Goal: Task Accomplishment & Management: Complete application form

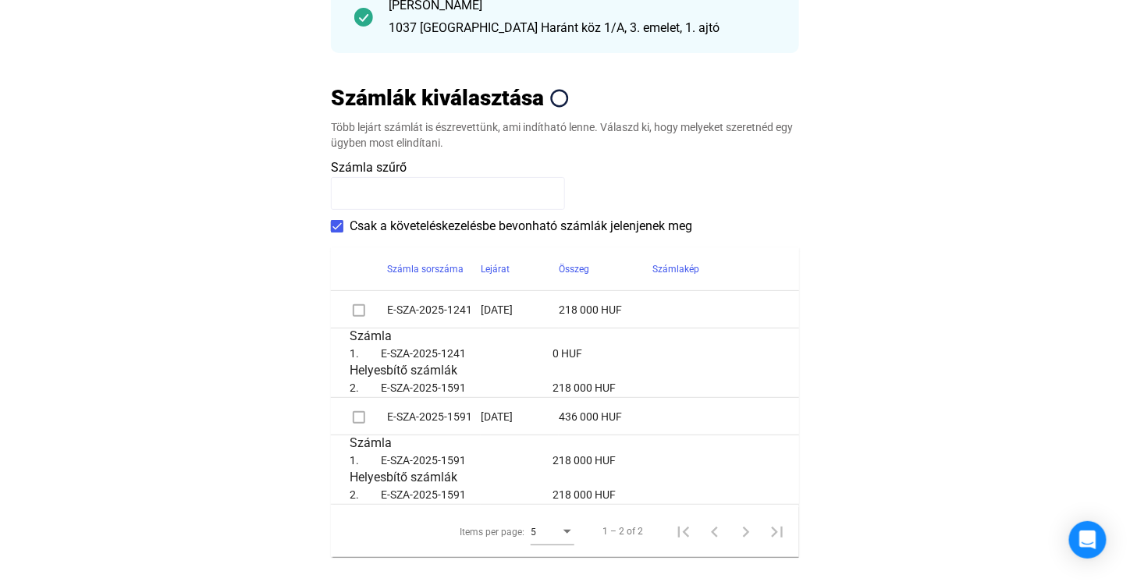
scroll to position [234, 0]
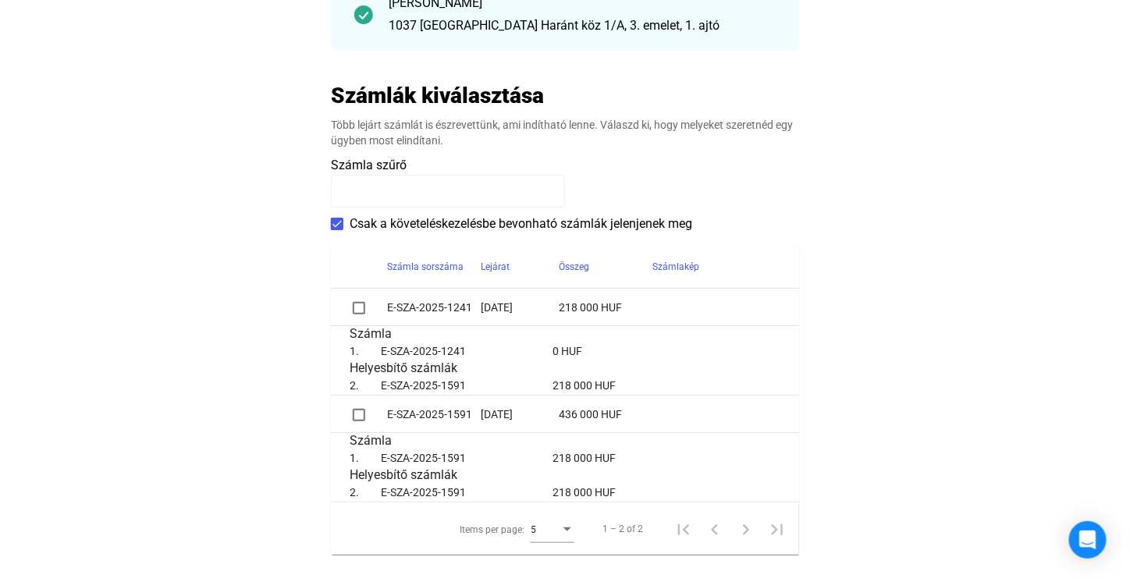
click at [335, 229] on span at bounding box center [337, 224] width 12 height 12
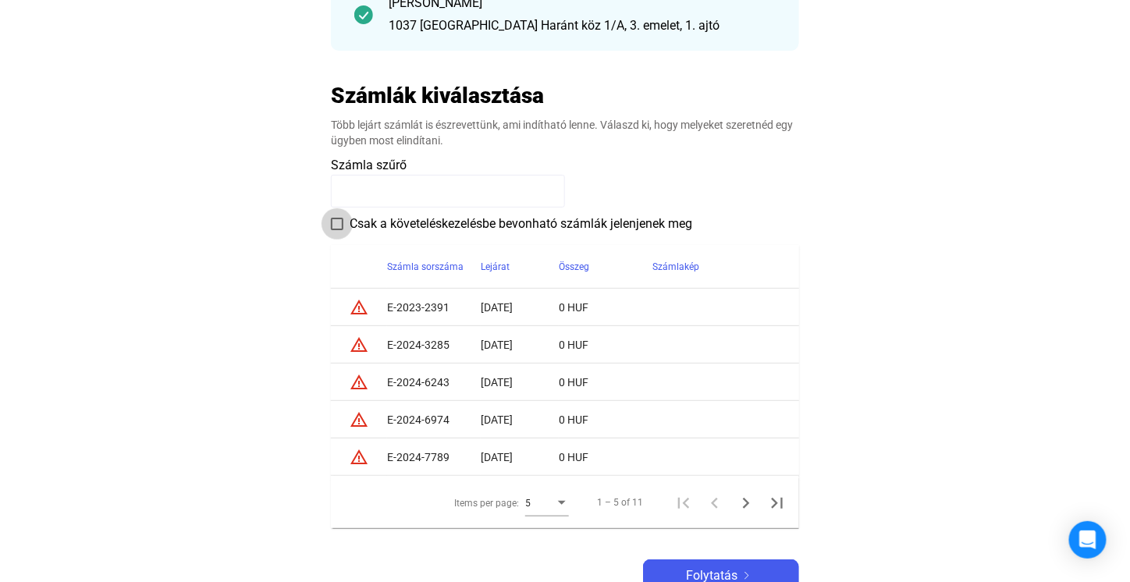
click at [337, 226] on span at bounding box center [337, 224] width 12 height 12
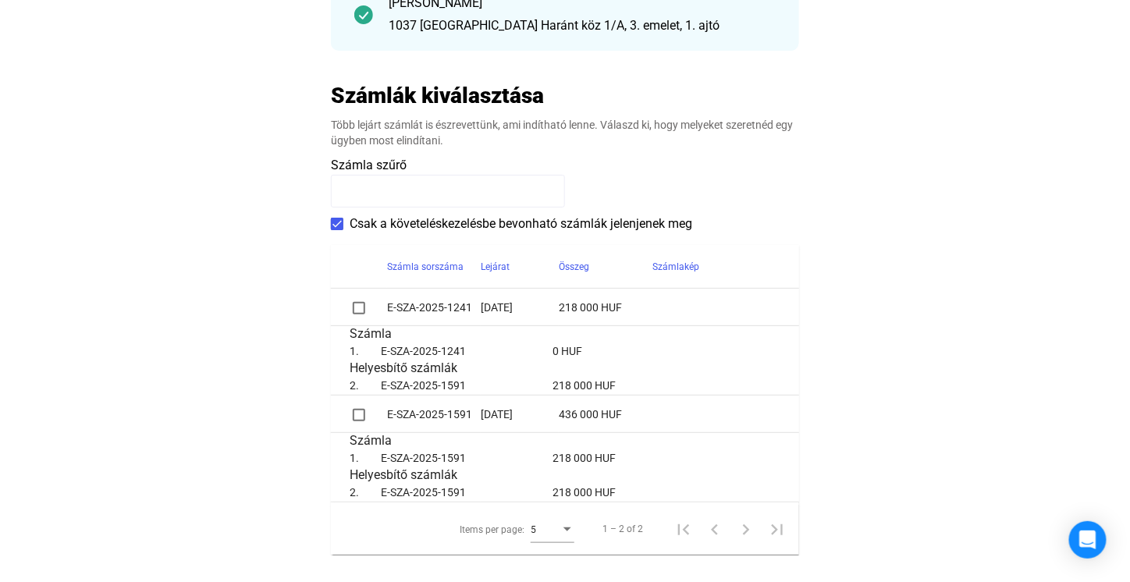
click at [357, 308] on span at bounding box center [359, 308] width 12 height 12
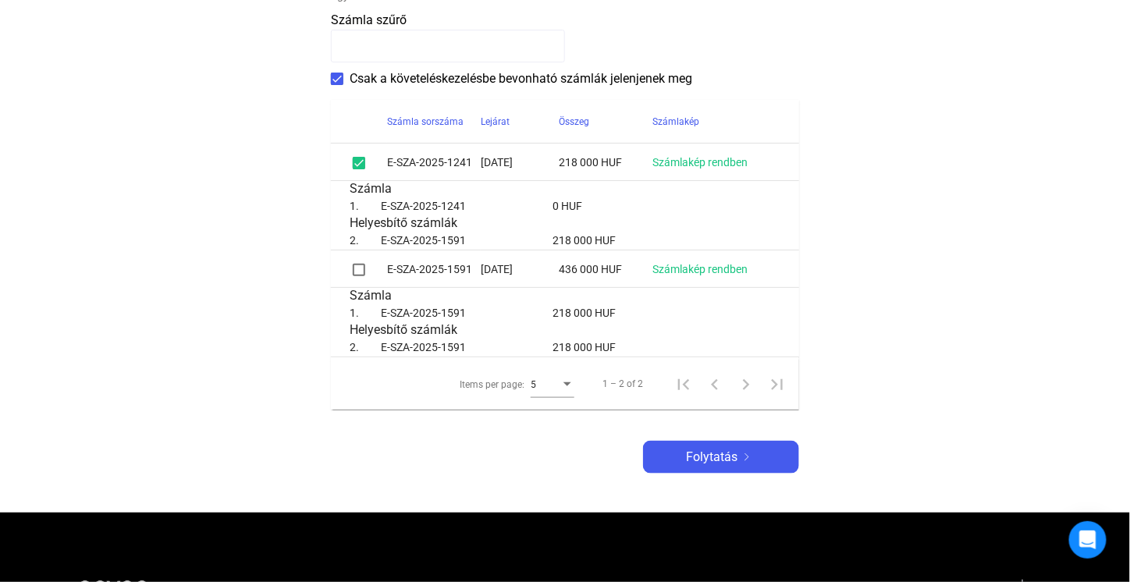
scroll to position [390, 0]
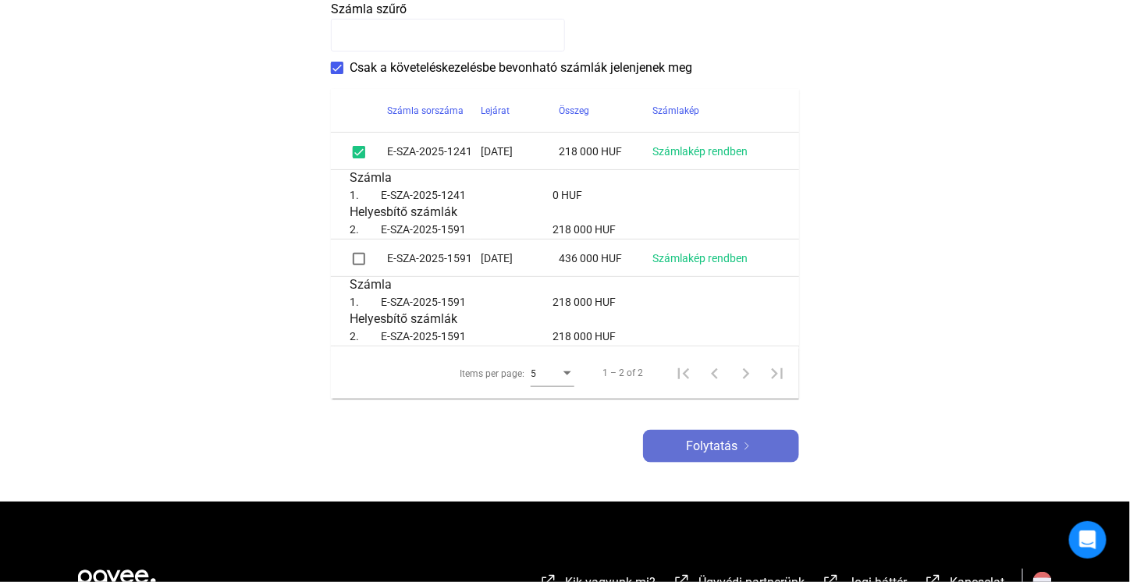
click at [702, 450] on span "Folytatás" at bounding box center [712, 446] width 52 height 19
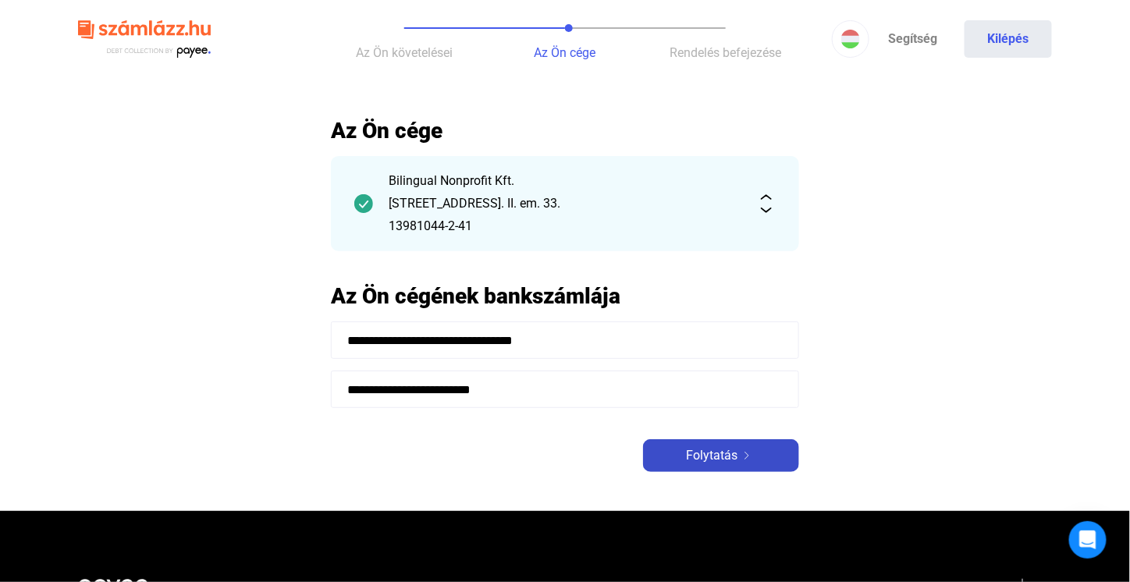
click at [702, 450] on span "Folytatás" at bounding box center [712, 455] width 52 height 19
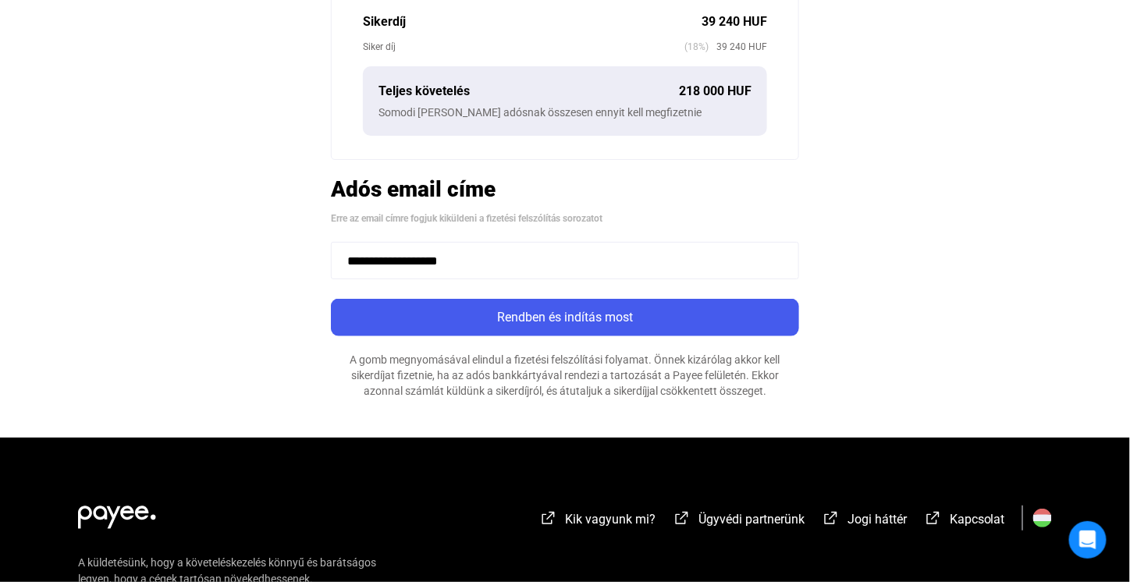
scroll to position [468, 0]
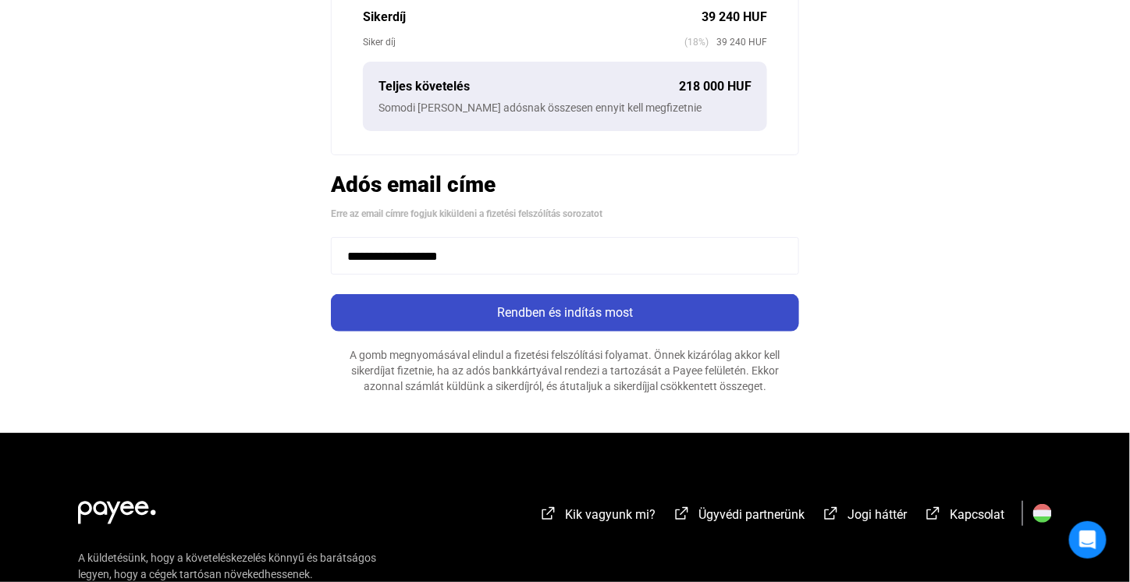
click at [595, 316] on div "Rendben és indítás most" at bounding box center [565, 313] width 459 height 19
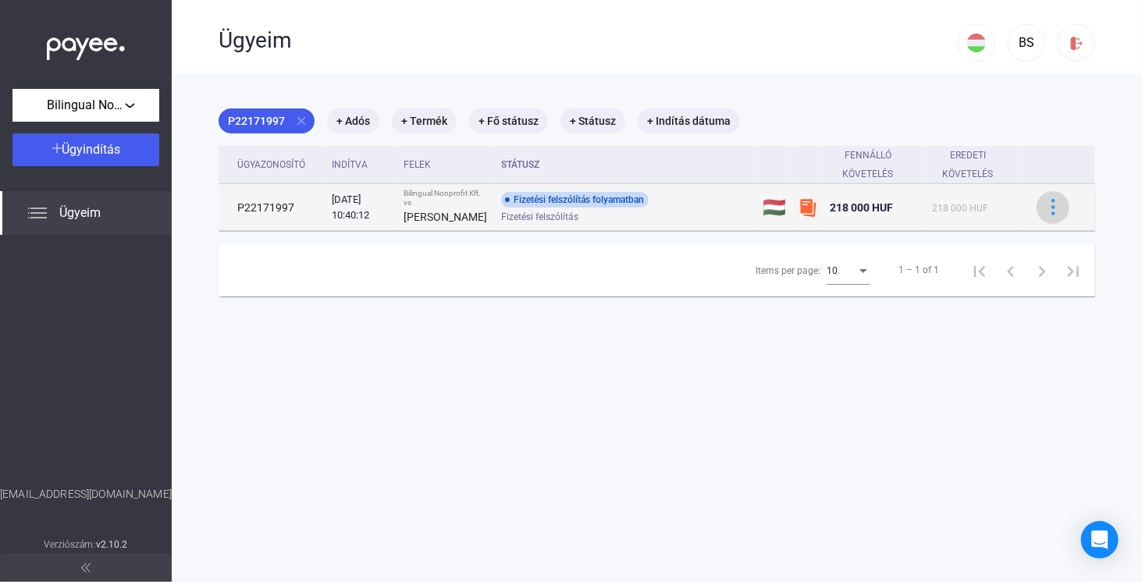
click at [1041, 212] on div at bounding box center [1052, 207] width 23 height 16
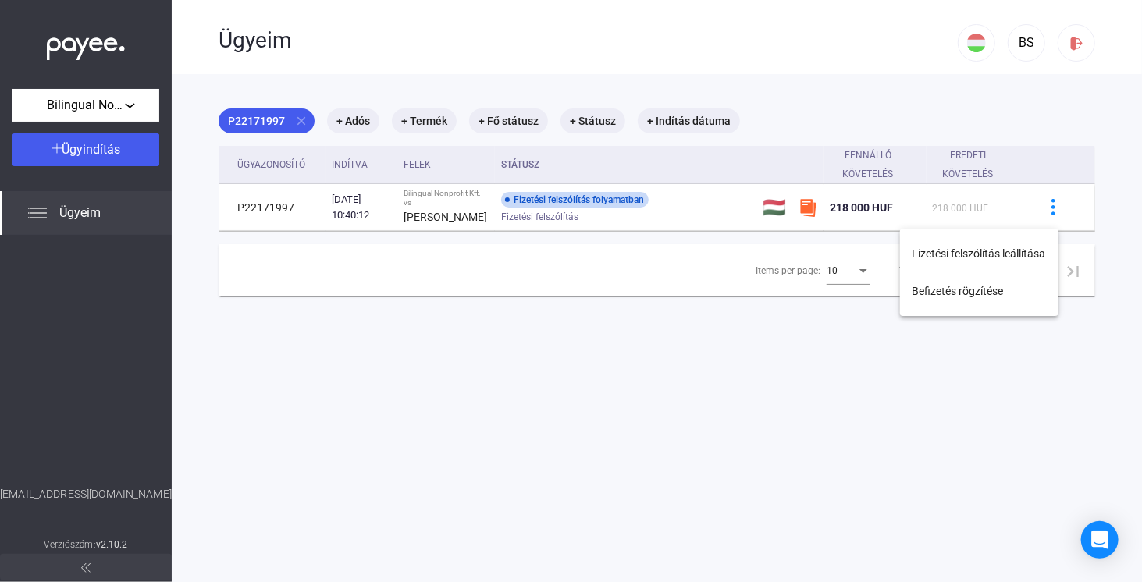
click at [261, 208] on div at bounding box center [571, 291] width 1142 height 582
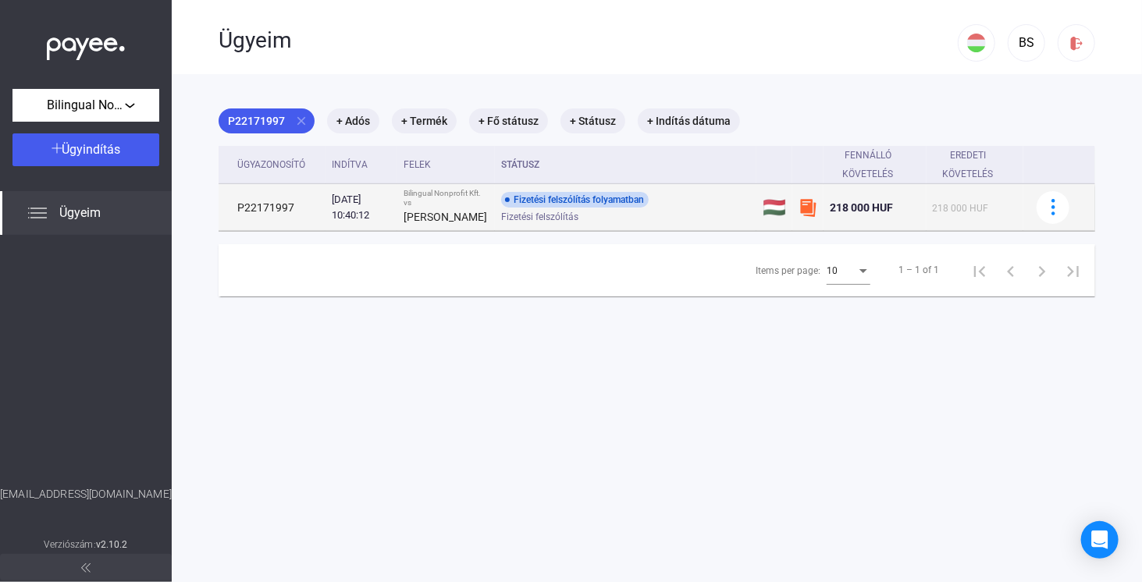
click at [374, 222] on div "[DATE] 10:40:12" at bounding box center [361, 207] width 59 height 31
